Goal: Find specific page/section: Find specific page/section

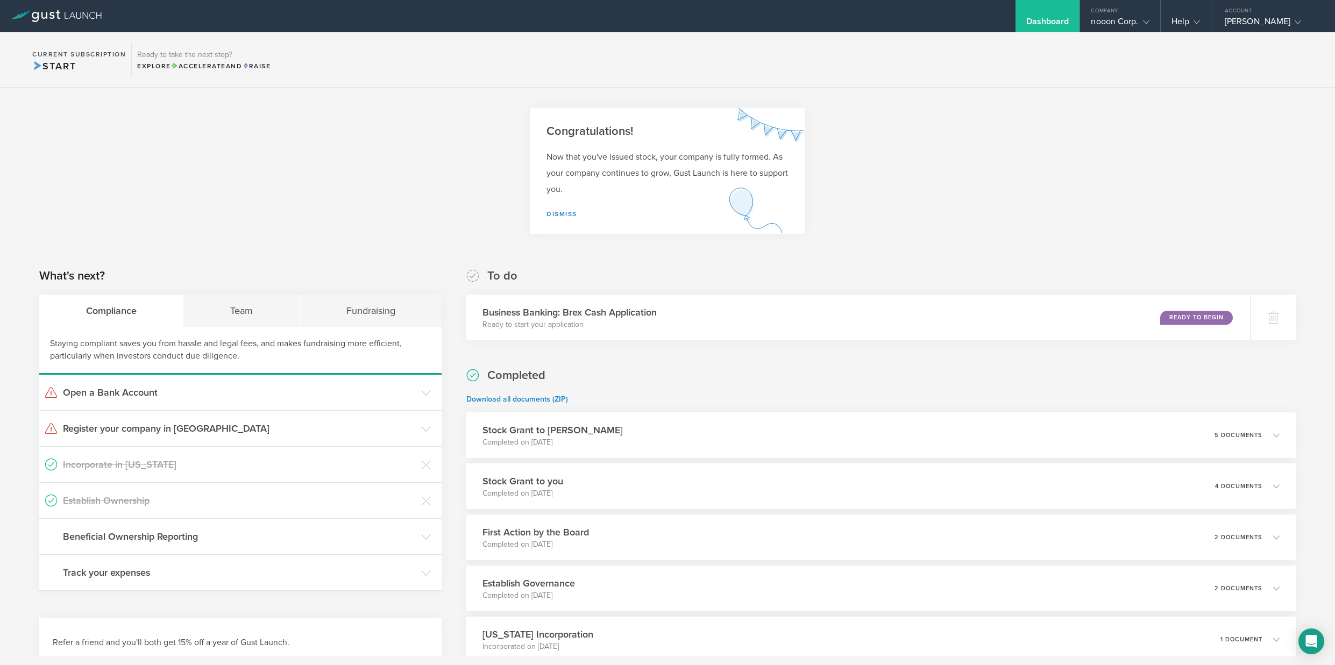
scroll to position [2, 0]
click at [284, 430] on h3 "Register your company in [GEOGRAPHIC_DATA]" at bounding box center [239, 427] width 353 height 14
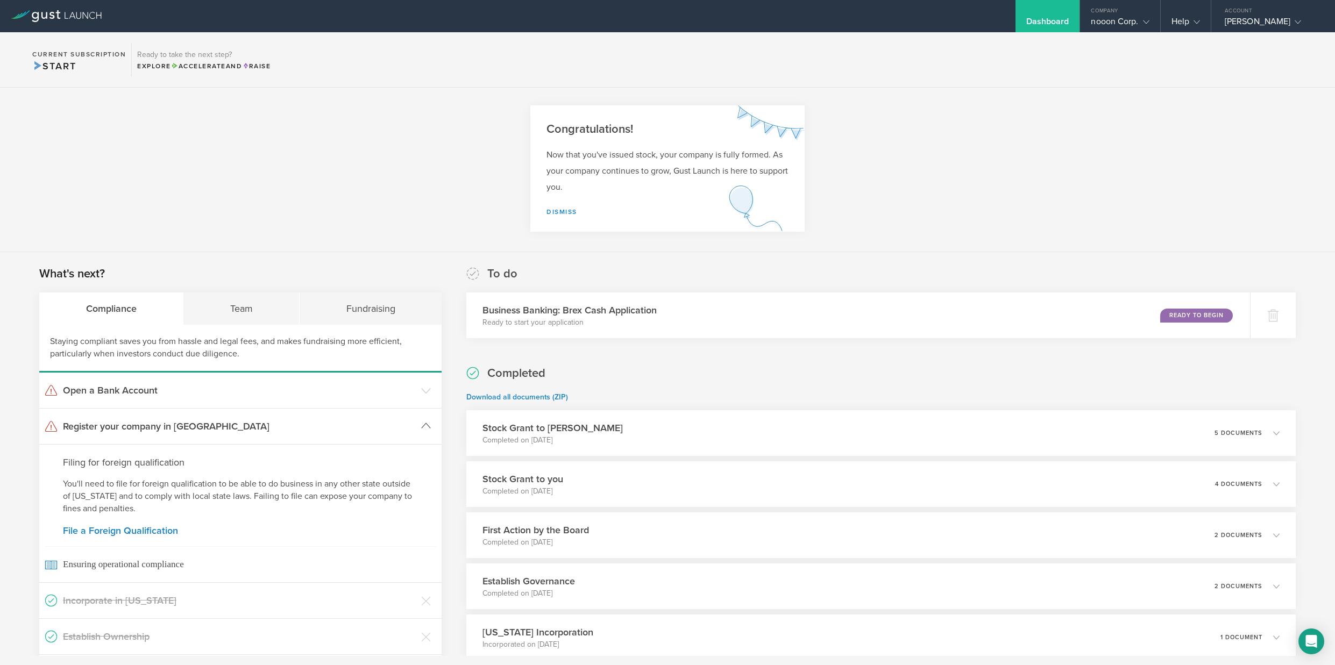
click at [284, 430] on h3 "Register your company in [GEOGRAPHIC_DATA]" at bounding box center [239, 427] width 353 height 14
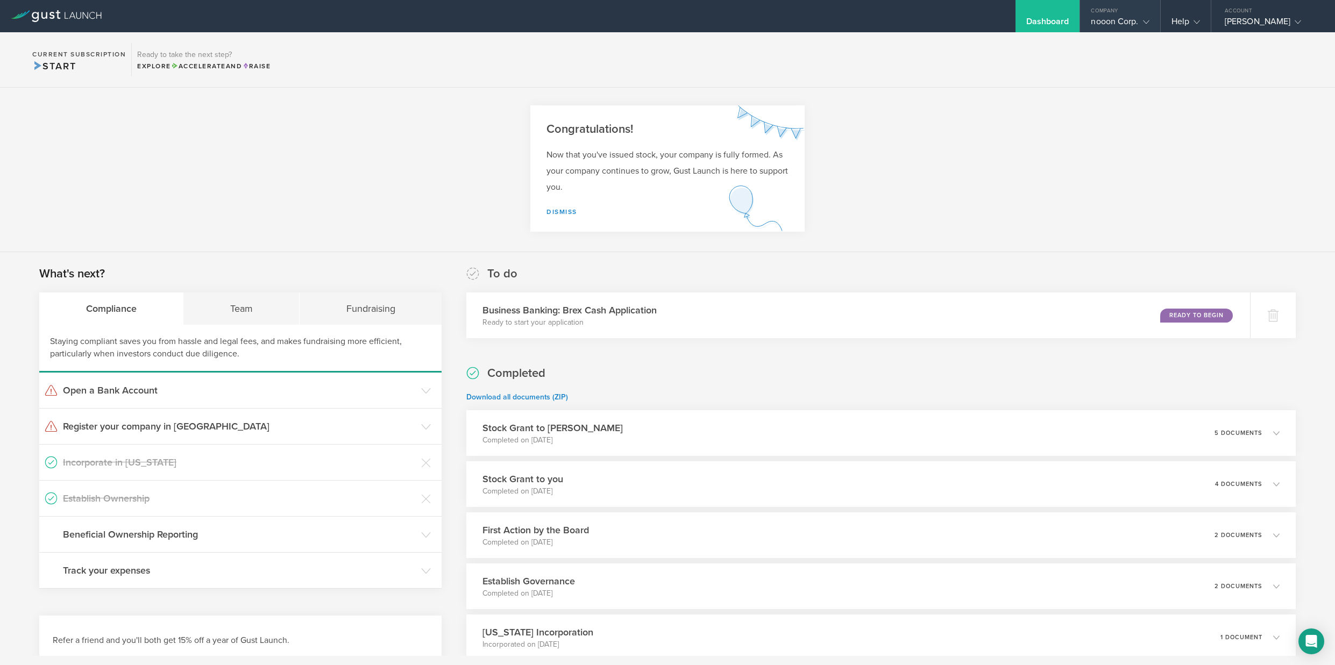
click at [1107, 26] on div "nooon Corp." at bounding box center [1120, 24] width 58 height 16
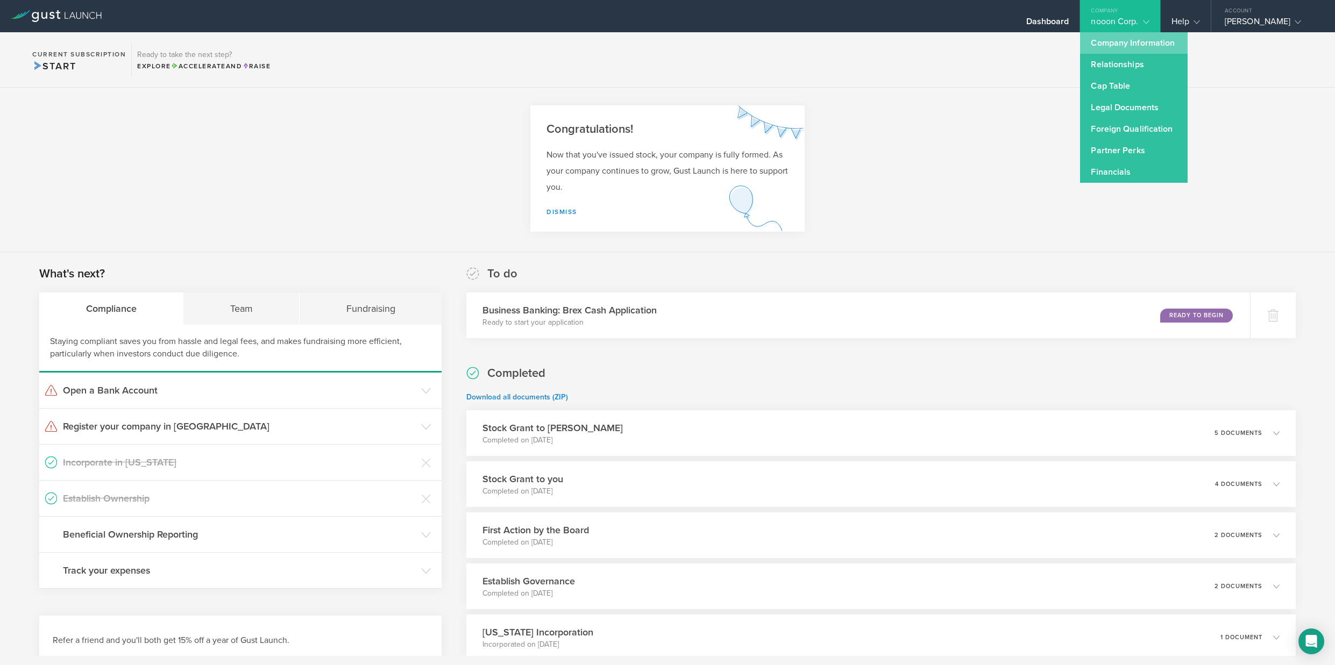
click at [1122, 38] on link "Company Information" at bounding box center [1134, 43] width 108 height 22
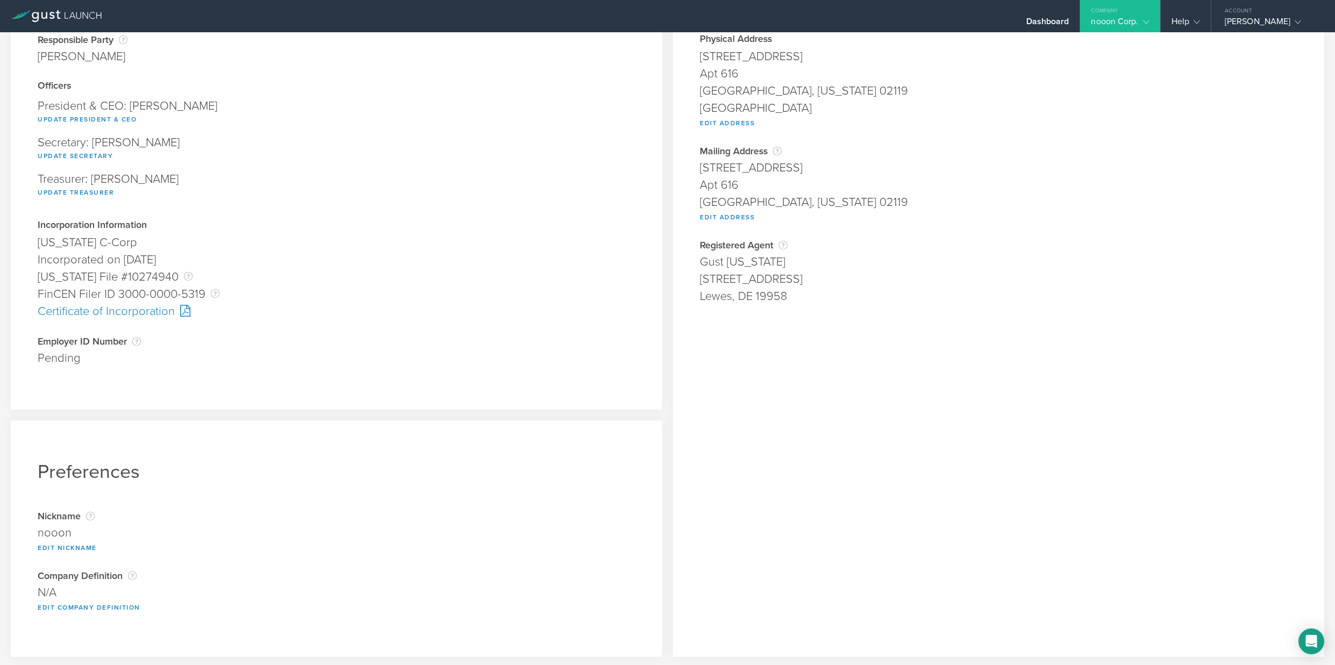
scroll to position [101, 0]
click at [64, 359] on div "Pending" at bounding box center [337, 355] width 598 height 17
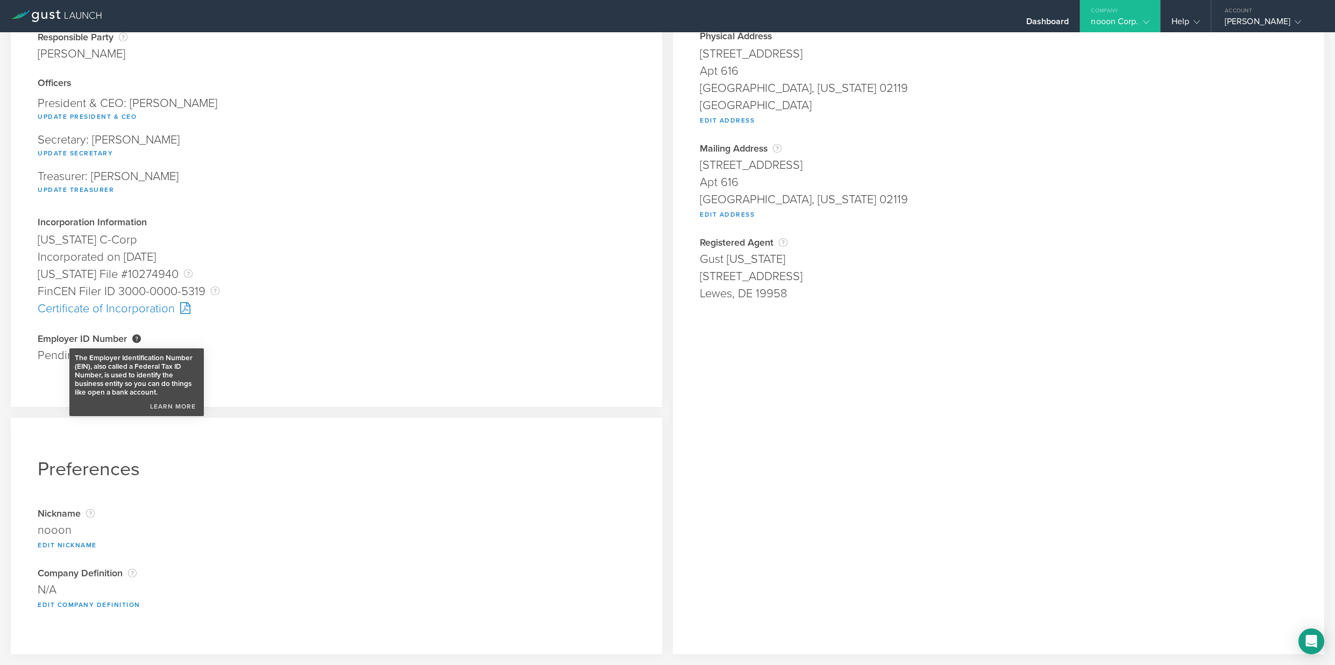
click at [138, 339] on div "The Employer Identification Number (EIN), also called a Federal Tax ID Number, …" at bounding box center [136, 339] width 9 height 9
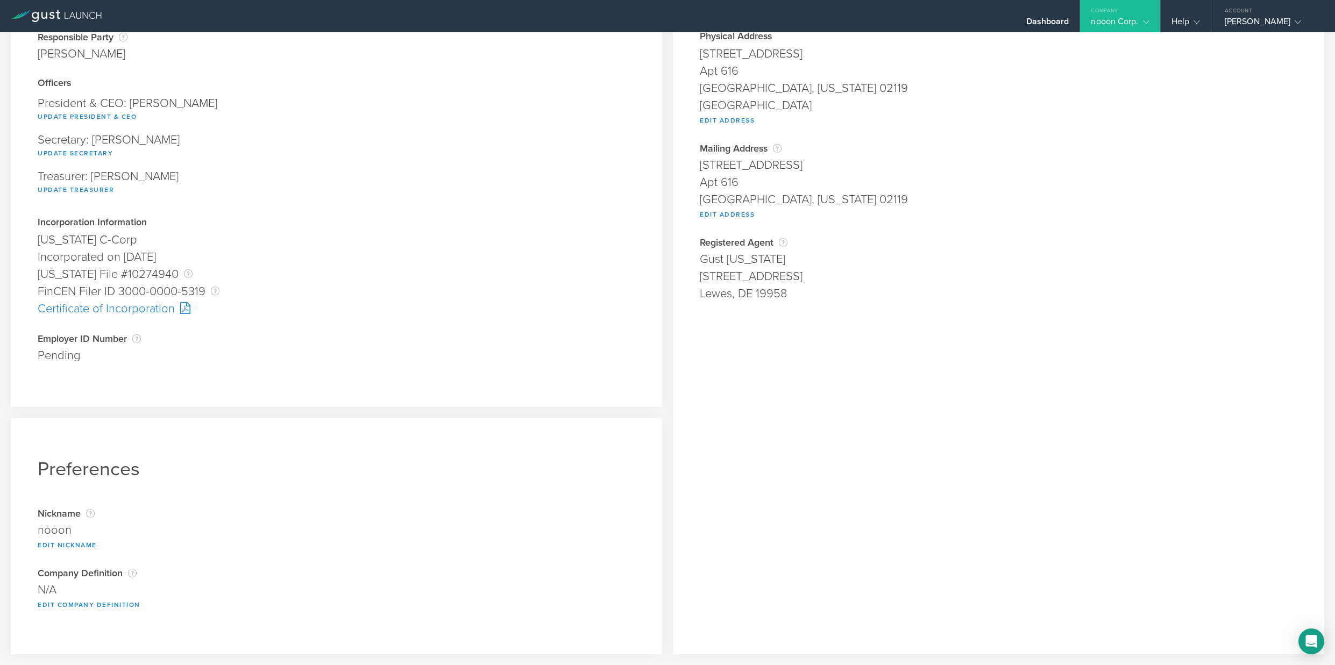
click at [265, 363] on div "Pending" at bounding box center [337, 355] width 598 height 17
drag, startPoint x: 79, startPoint y: 346, endPoint x: 31, endPoint y: 348, distance: 47.9
click at [31, 348] on div "Company Information Responsible Party The name of the party responsible for fil…" at bounding box center [336, 174] width 651 height 465
click at [120, 365] on div "Employer ID Number The Employer Identification Number (EIN), also called a Fede…" at bounding box center [337, 357] width 598 height 47
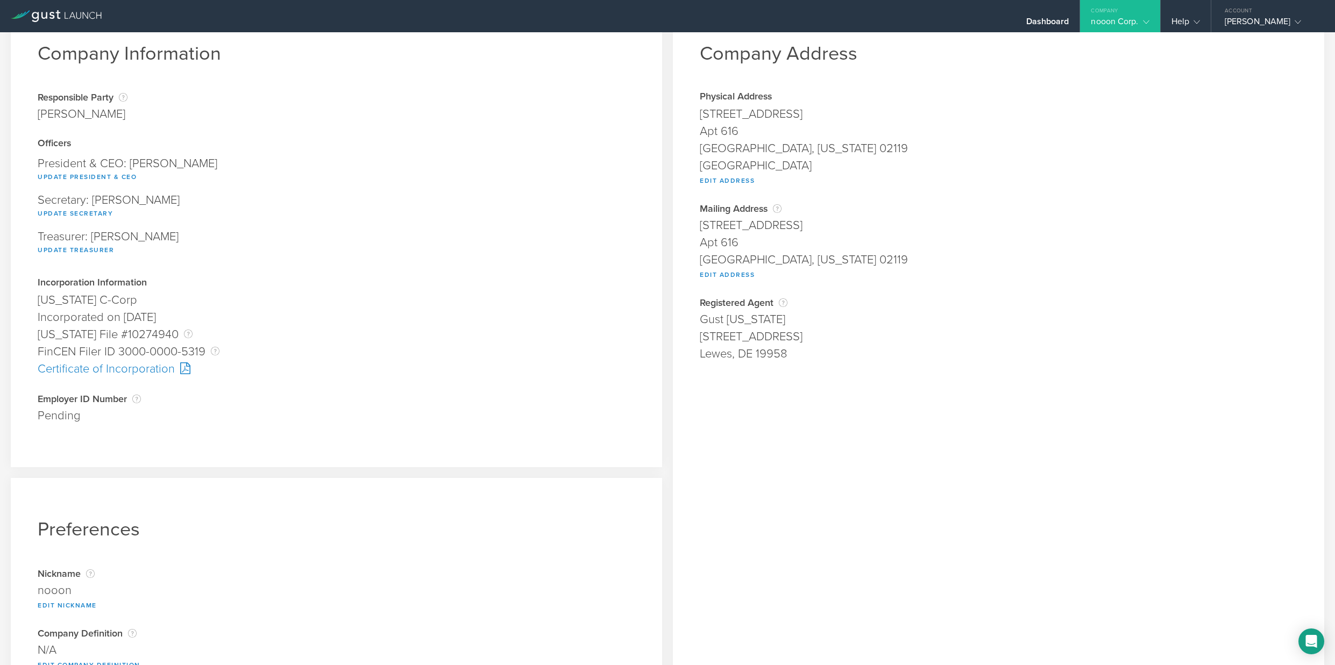
scroll to position [63, 0]
